Goal: Task Accomplishment & Management: Manage account settings

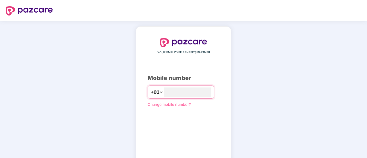
type input "**********"
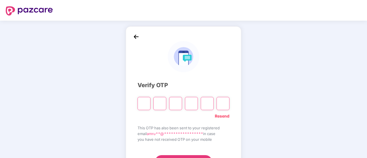
type input "*"
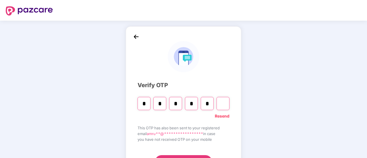
type input "*"
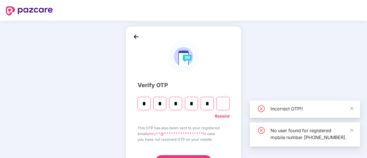
type input "*"
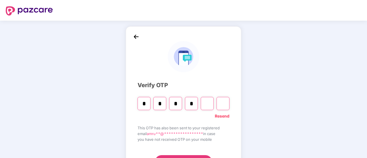
type input "*"
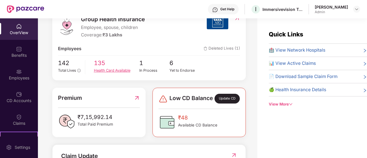
scroll to position [57, 0]
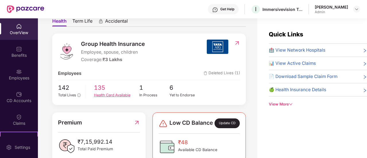
click at [105, 96] on div "Health Card Available" at bounding box center [116, 95] width 45 height 6
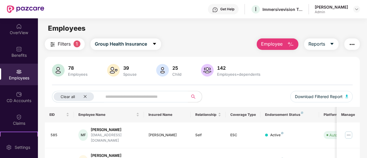
click at [13, 78] on div "Employees" at bounding box center [19, 78] width 38 height 6
click at [86, 95] on icon "close" at bounding box center [85, 97] width 4 height 4
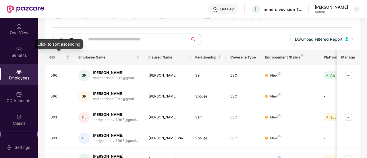
click at [67, 57] on div "EID" at bounding box center [59, 57] width 20 height 5
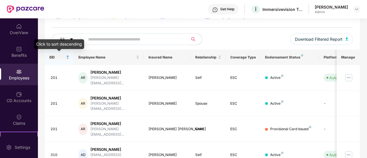
click at [68, 57] on div "EID" at bounding box center [59, 57] width 20 height 5
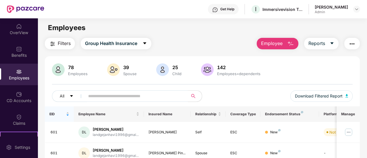
scroll to position [0, 0]
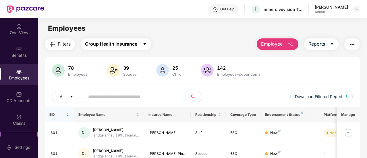
click at [116, 49] on button "Group Health Insurance" at bounding box center [116, 43] width 71 height 11
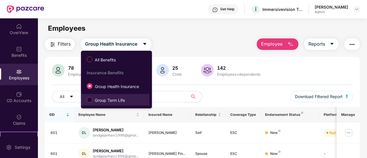
click at [105, 100] on span "Group Term Life" at bounding box center [109, 100] width 35 height 6
